Goal: Information Seeking & Learning: Check status

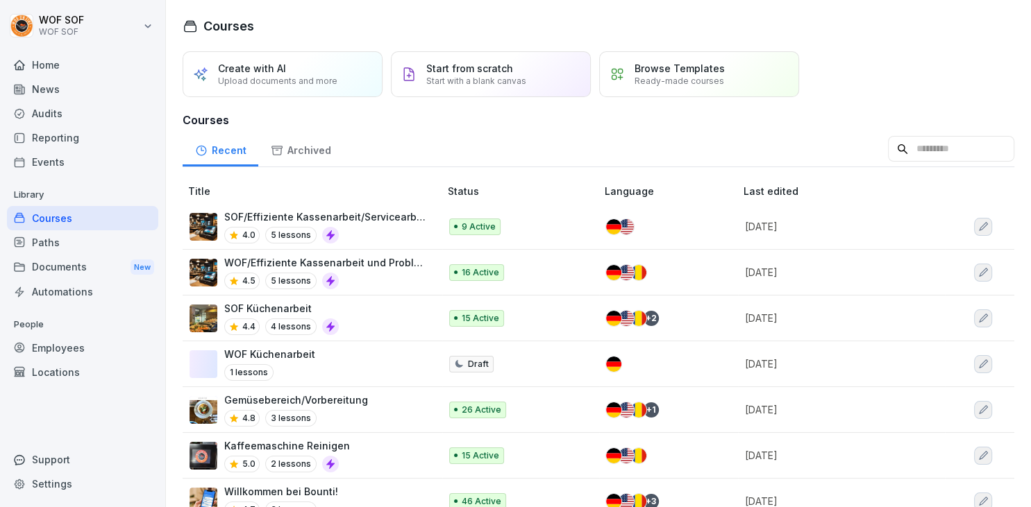
click at [360, 278] on div "4.5 5 lessons" at bounding box center [324, 281] width 201 height 17
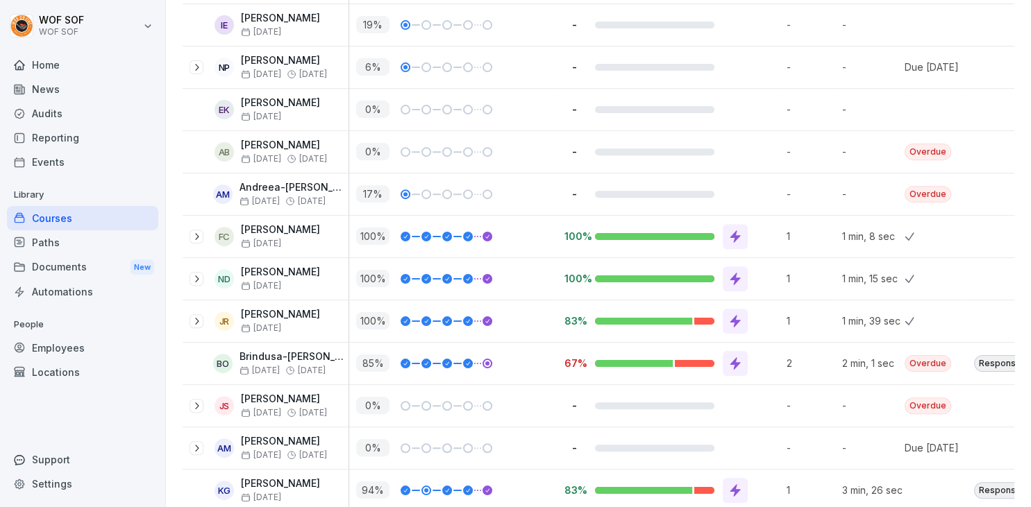
scroll to position [505, 0]
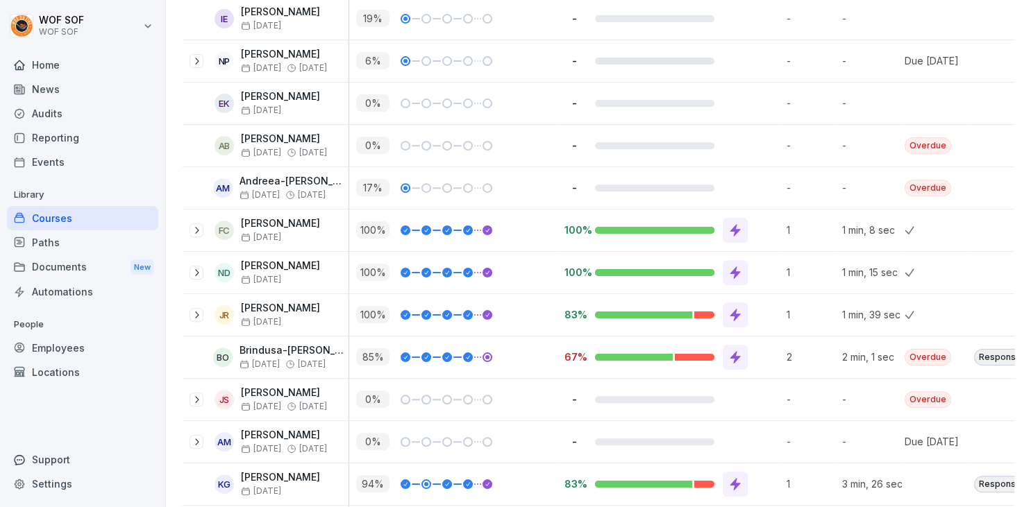
click at [736, 224] on icon at bounding box center [735, 230] width 10 height 12
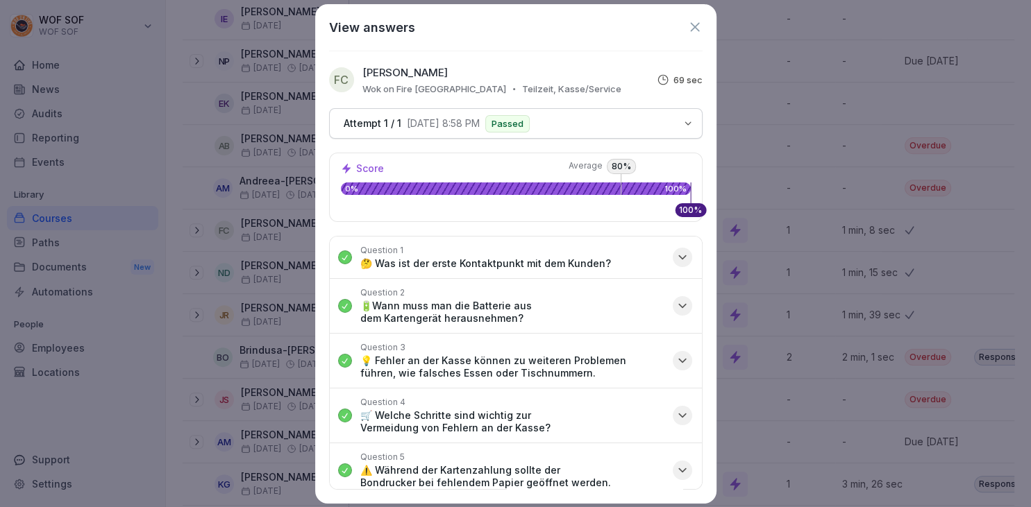
click at [579, 114] on button "Attempt 1 / 1 8/5/2025, 8:58 PM Passed" at bounding box center [515, 123] width 373 height 31
click at [700, 37] on div "View answers FC Francesca-Nina Cucciniello Wok on Fire Ludwigsburg Teilzeit, Ka…" at bounding box center [515, 254] width 401 height 500
click at [694, 32] on icon at bounding box center [694, 26] width 15 height 15
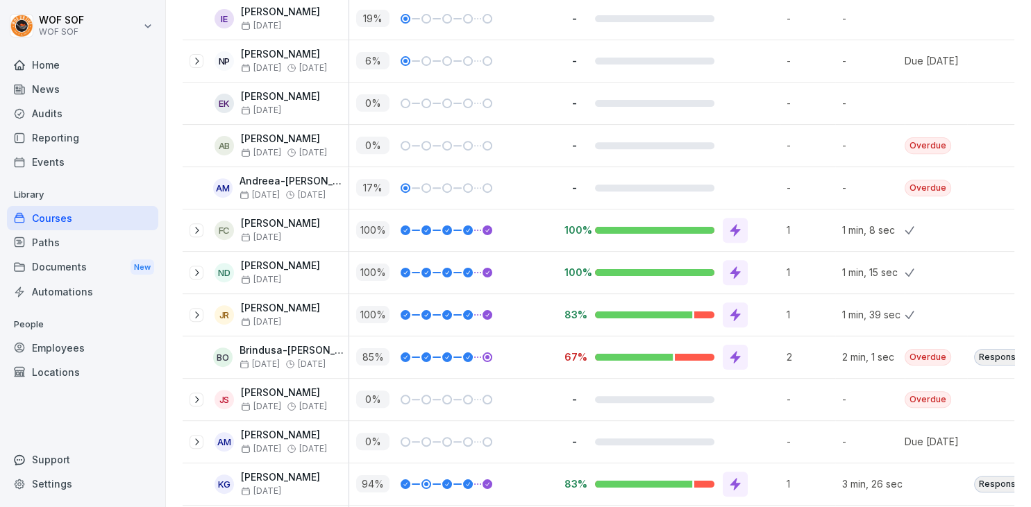
click at [736, 224] on icon at bounding box center [735, 230] width 10 height 12
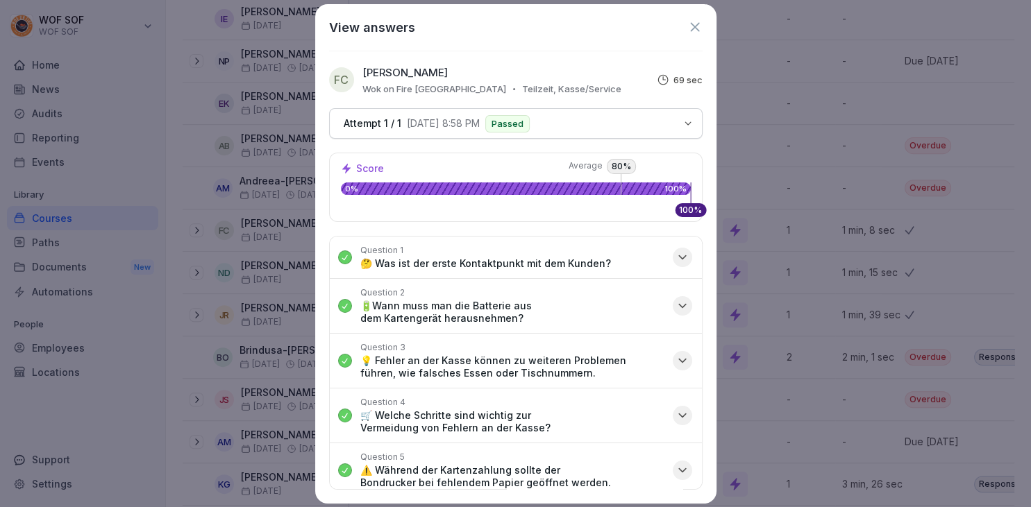
click at [551, 101] on div "View answers FC Francesca-Nina Cucciniello Wok on Fire Ludwigsburg Teilzeit, Ka…" at bounding box center [515, 254] width 401 height 500
click at [548, 123] on div "Attempt 1 / 1 8/5/2025, 8:58 PM Passed" at bounding box center [506, 123] width 337 height 17
click at [604, 340] on button "Question 3 💡 Fehler an der Kasse können zu weiteren Problemen führen, wie falsc…" at bounding box center [516, 361] width 372 height 54
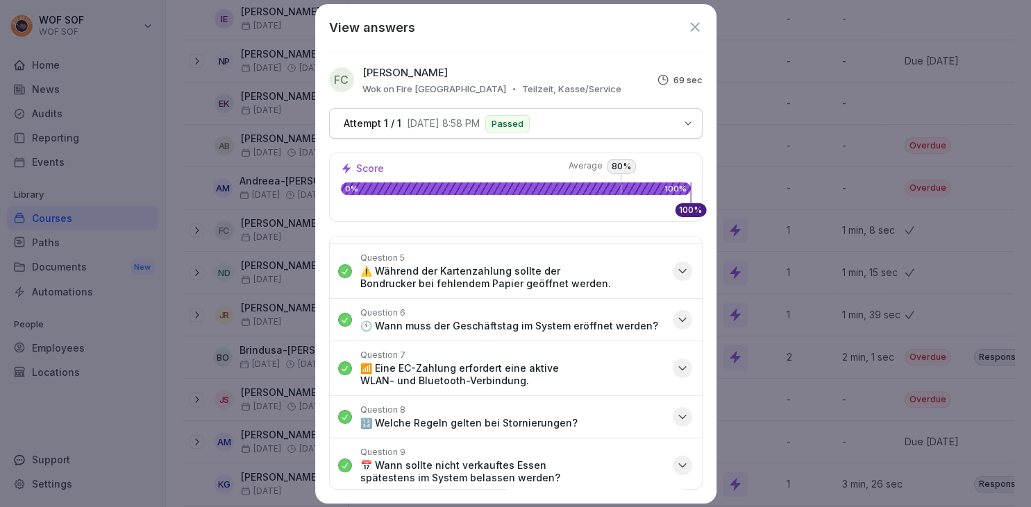
scroll to position [432, 0]
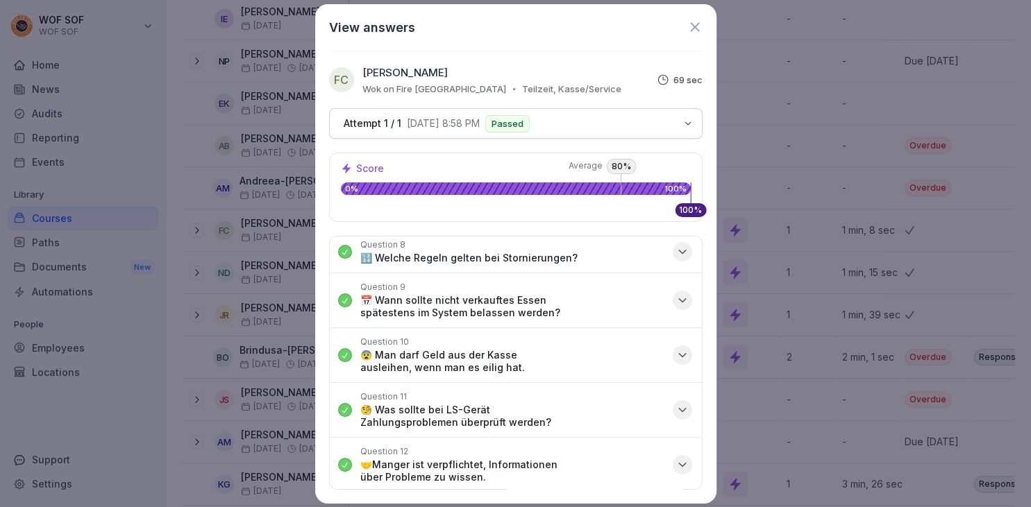
click at [667, 185] on p "100%" at bounding box center [675, 189] width 22 height 8
click at [671, 128] on div "Attempt 1 / 1 8/5/2025, 8:58 PM Passed" at bounding box center [506, 123] width 337 height 17
click at [691, 17] on div "View answers FC Francesca-Nina Cucciniello Wok on Fire Ludwigsburg Teilzeit, Ka…" at bounding box center [515, 254] width 401 height 500
click at [693, 26] on icon at bounding box center [694, 26] width 9 height 9
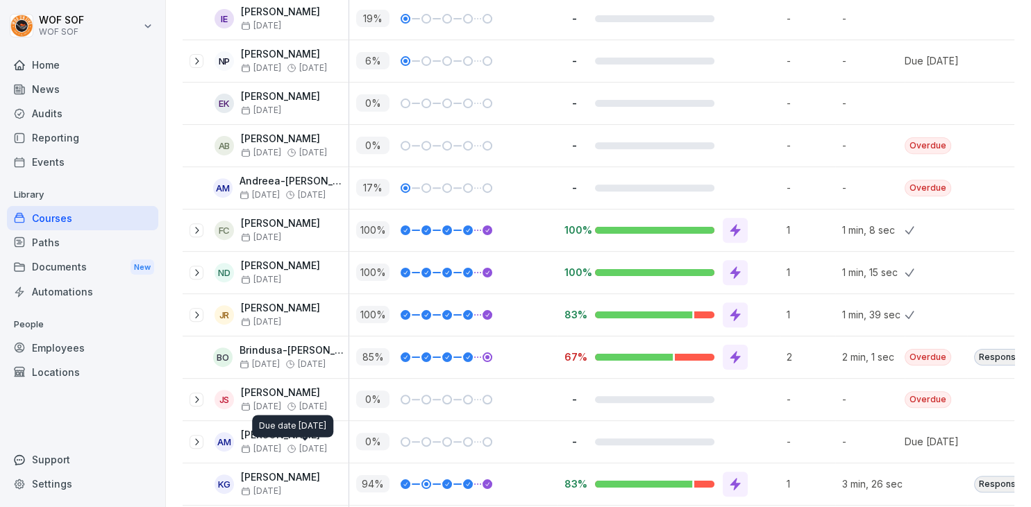
scroll to position [598, 0]
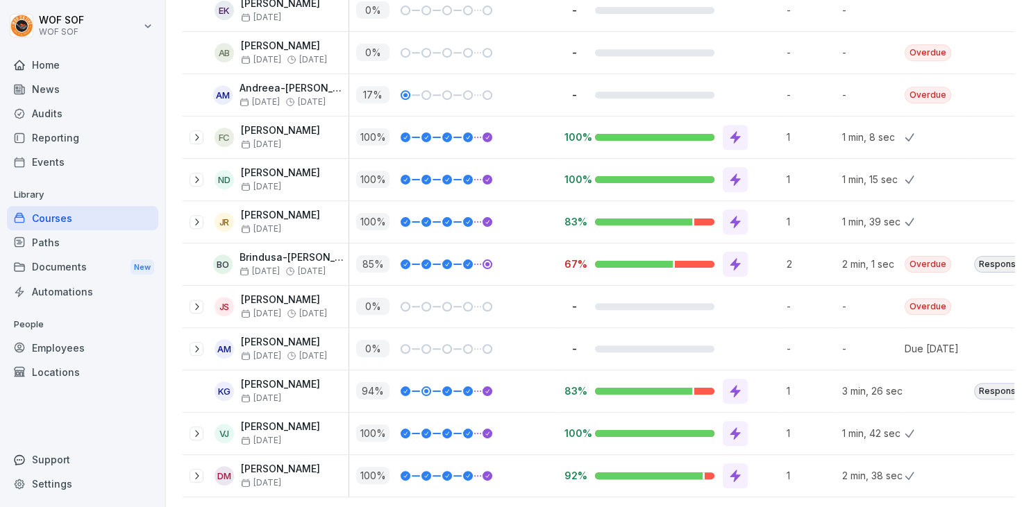
click at [741, 217] on icon at bounding box center [735, 222] width 14 height 14
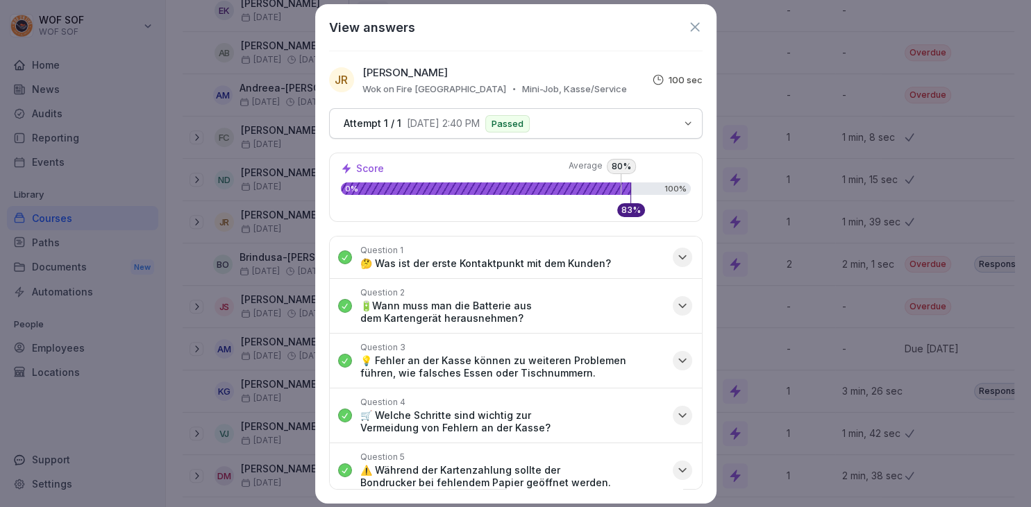
click at [515, 119] on p "Passed" at bounding box center [507, 123] width 32 height 9
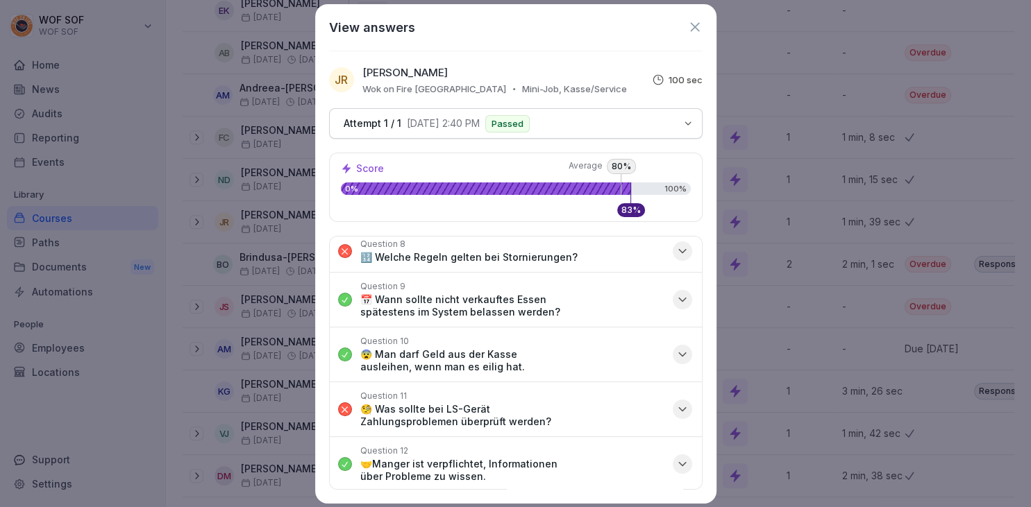
click at [690, 35] on div "View answers" at bounding box center [515, 27] width 373 height 19
click at [691, 35] on div "View answers" at bounding box center [515, 27] width 373 height 19
click at [697, 22] on icon at bounding box center [694, 26] width 15 height 15
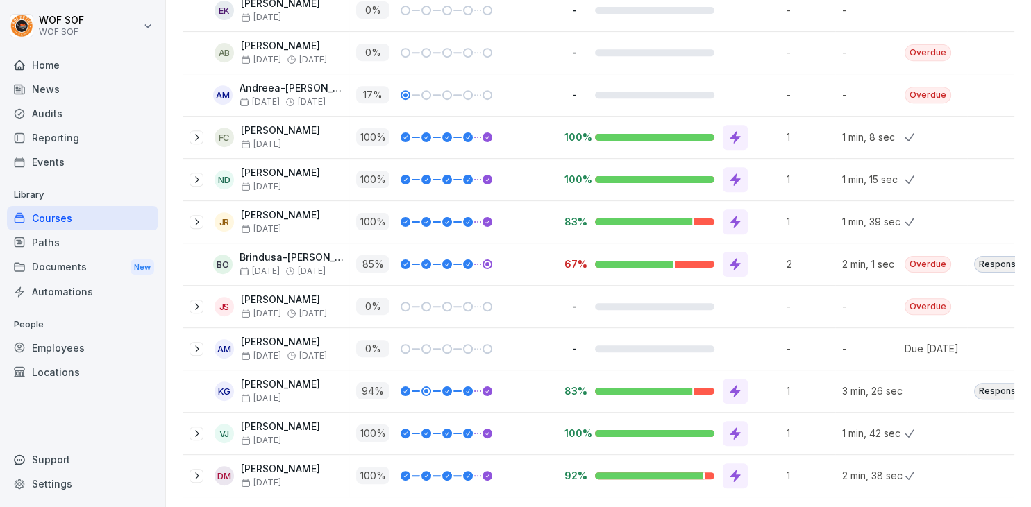
scroll to position [0, 0]
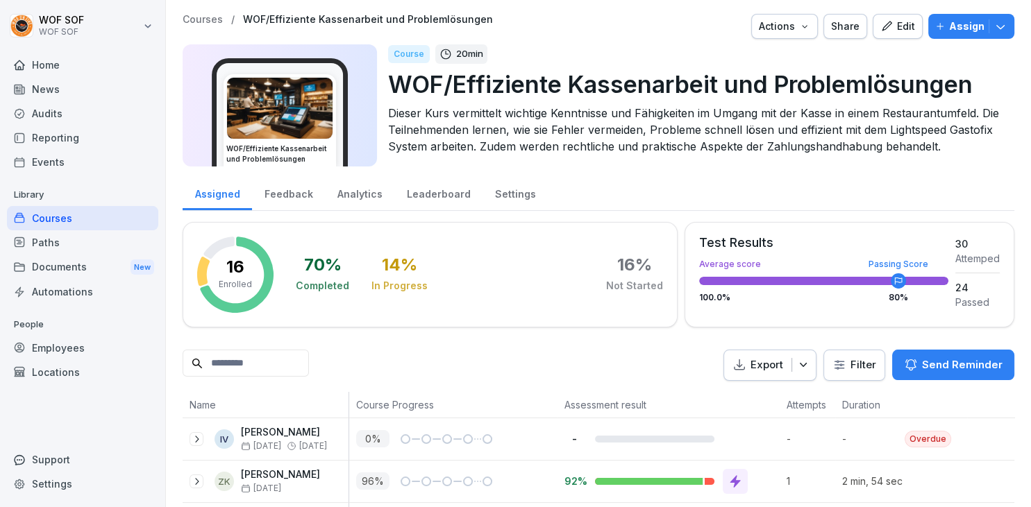
click at [89, 124] on div "Audits" at bounding box center [82, 113] width 151 height 24
